Goal: Use online tool/utility: Utilize a website feature to perform a specific function

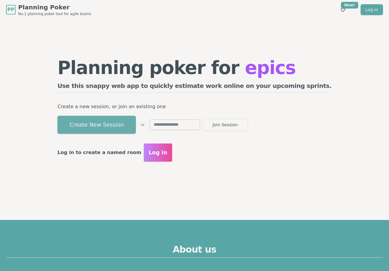
click at [127, 116] on button "Create New Session" at bounding box center [96, 125] width 79 height 18
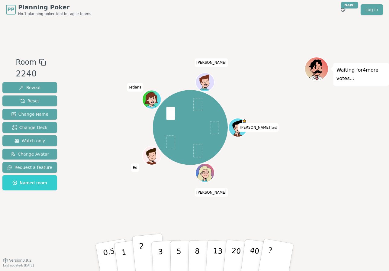
click at [141, 255] on p "2" at bounding box center [143, 258] width 8 height 33
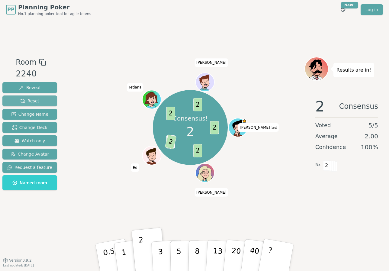
click at [34, 102] on span "Reset" at bounding box center [29, 101] width 19 height 6
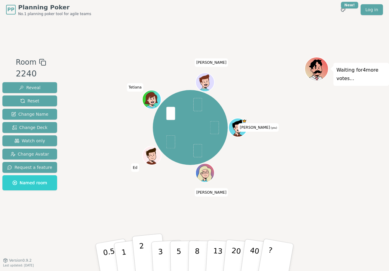
click at [145, 253] on button "2" at bounding box center [149, 258] width 34 height 48
click at [181, 248] on button "5" at bounding box center [185, 258] width 31 height 46
click at [162, 247] on p "3" at bounding box center [161, 258] width 7 height 33
click at [39, 104] on button "Reset" at bounding box center [29, 101] width 55 height 11
